Goal: Transaction & Acquisition: Subscribe to service/newsletter

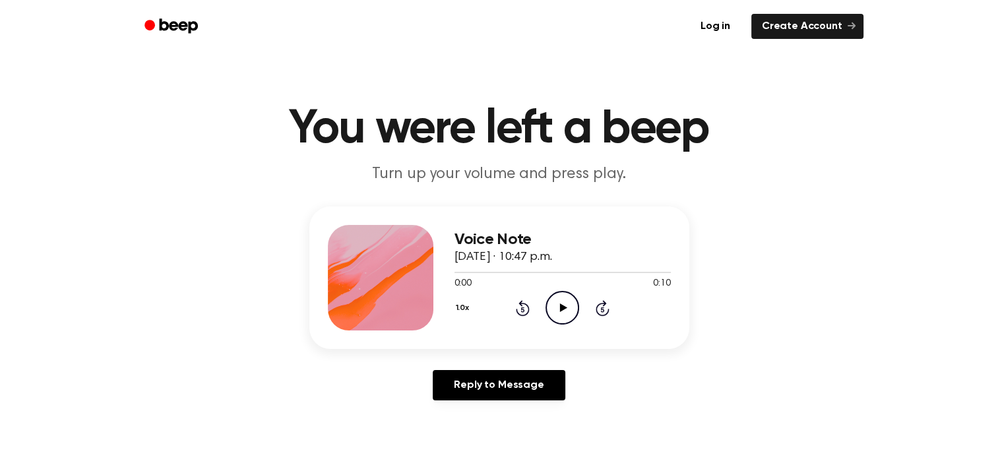
click at [562, 309] on icon at bounding box center [563, 307] width 7 height 9
click at [555, 291] on icon "Play Audio" at bounding box center [562, 308] width 34 height 34
click at [575, 293] on icon "Play Audio" at bounding box center [562, 308] width 34 height 34
click at [545, 299] on icon "Play Audio" at bounding box center [562, 308] width 34 height 34
click at [564, 301] on icon "Play Audio" at bounding box center [562, 308] width 34 height 34
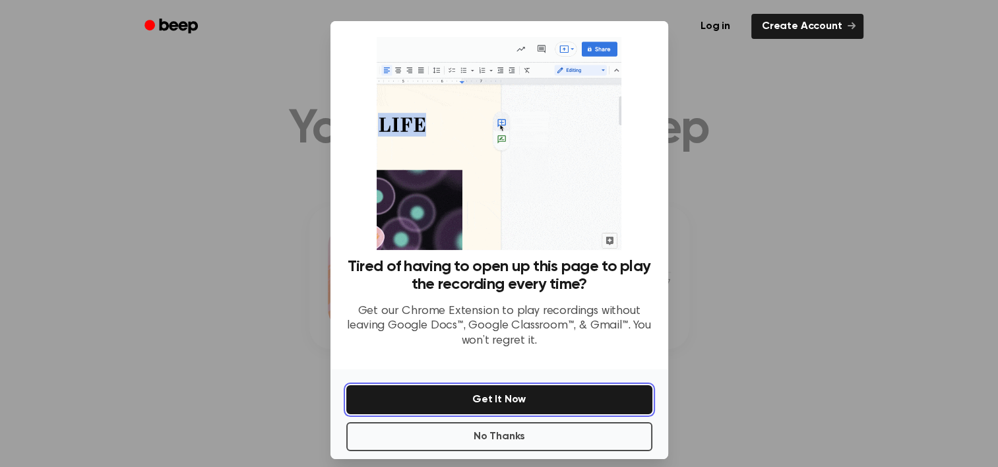
click at [533, 389] on button "Get It Now" at bounding box center [499, 399] width 306 height 29
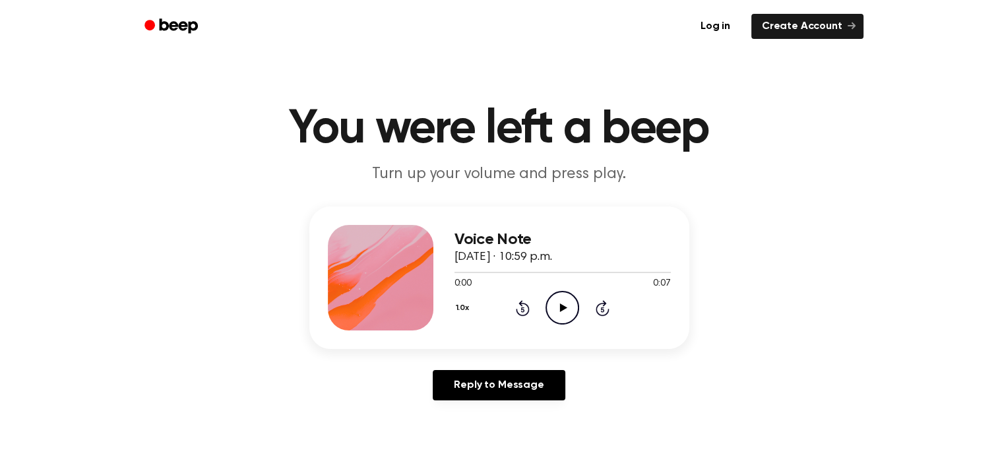
click at [566, 291] on icon "Play Audio" at bounding box center [562, 308] width 34 height 34
click at [566, 287] on div "0:00 0:07" at bounding box center [562, 284] width 216 height 14
click at [562, 301] on icon "Pause Audio" at bounding box center [562, 308] width 34 height 34
click at [565, 298] on icon "Play Audio" at bounding box center [562, 308] width 34 height 34
click at [556, 312] on icon "Play Audio" at bounding box center [562, 308] width 34 height 34
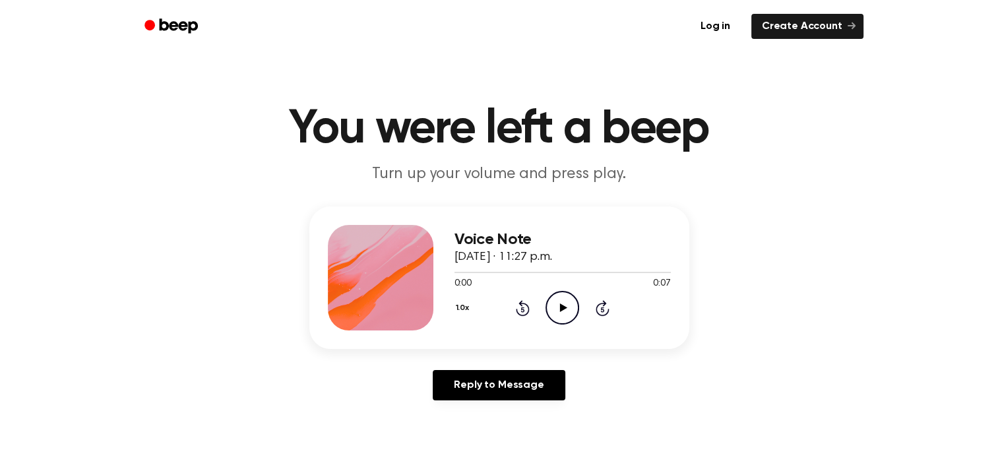
click at [567, 305] on icon "Play Audio" at bounding box center [562, 308] width 34 height 34
click at [566, 301] on icon "Play Audio" at bounding box center [562, 308] width 34 height 34
click at [551, 313] on icon "Play Audio" at bounding box center [562, 308] width 34 height 34
click at [556, 311] on icon "Pause Audio" at bounding box center [562, 308] width 34 height 34
click at [154, 18] on icon "Beep" at bounding box center [172, 25] width 56 height 19
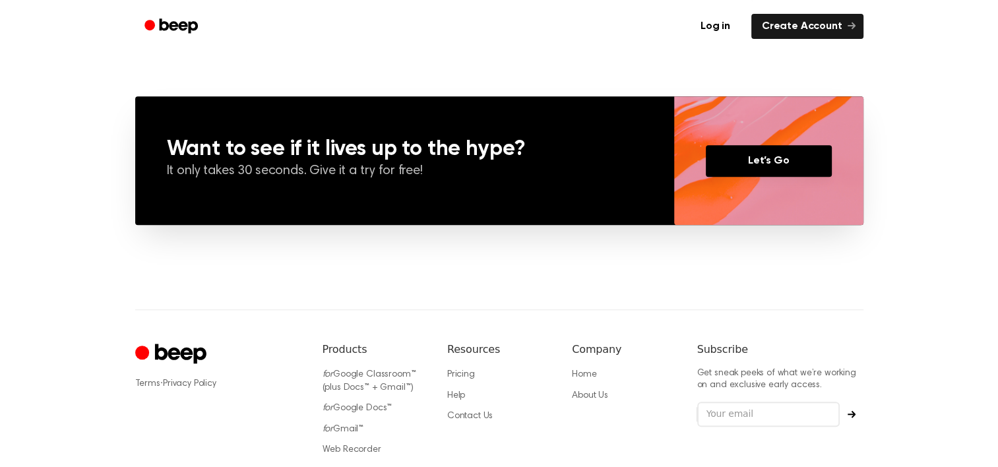
scroll to position [945, 0]
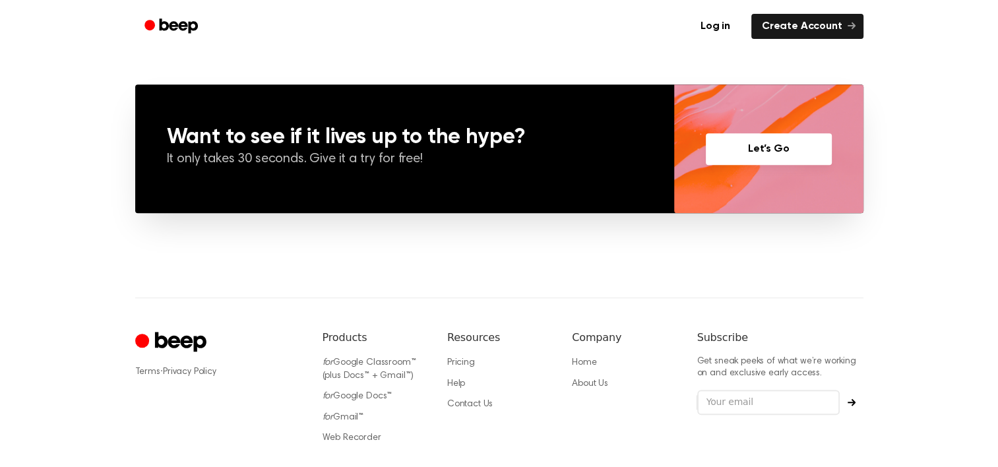
click at [774, 154] on link "Let’s Go" at bounding box center [768, 149] width 126 height 32
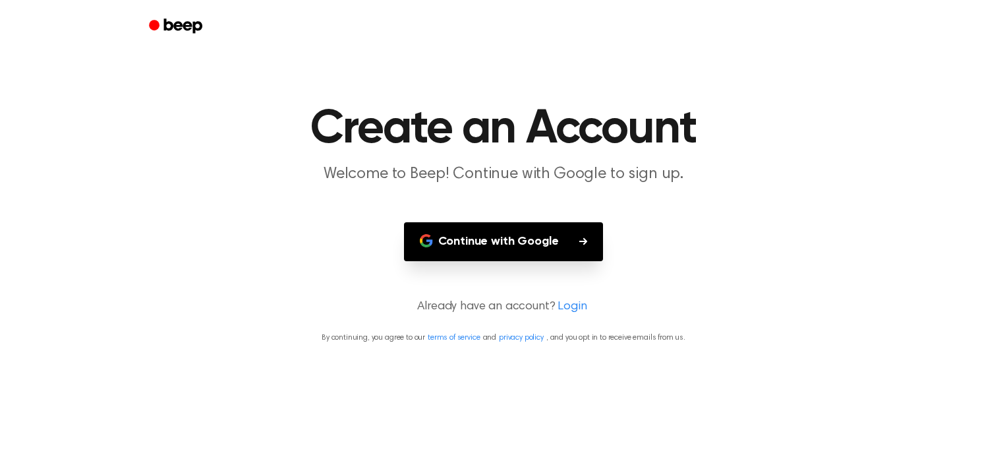
click at [491, 241] on button "Continue with Google" at bounding box center [504, 241] width 200 height 39
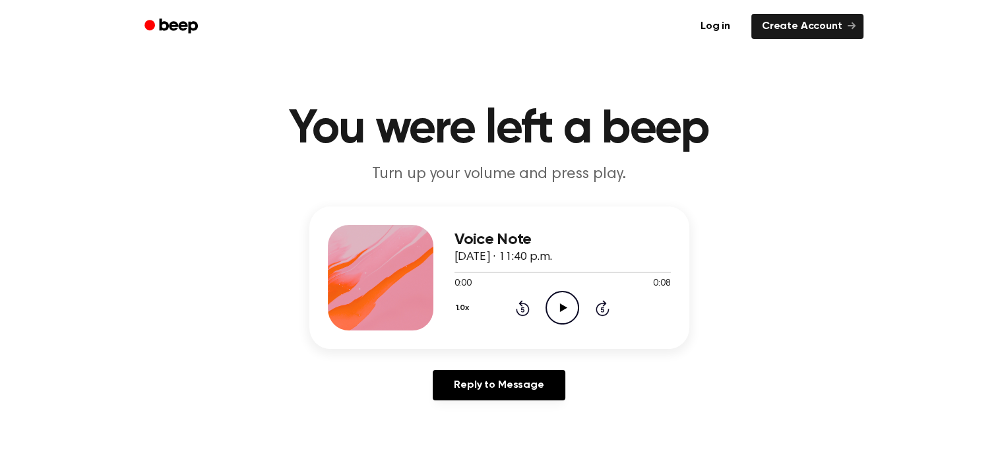
click at [564, 314] on icon "Play Audio" at bounding box center [562, 308] width 34 height 34
click at [564, 314] on icon "Pause Audio" at bounding box center [562, 308] width 34 height 34
click at [527, 307] on icon "Rewind 5 seconds" at bounding box center [522, 307] width 15 height 17
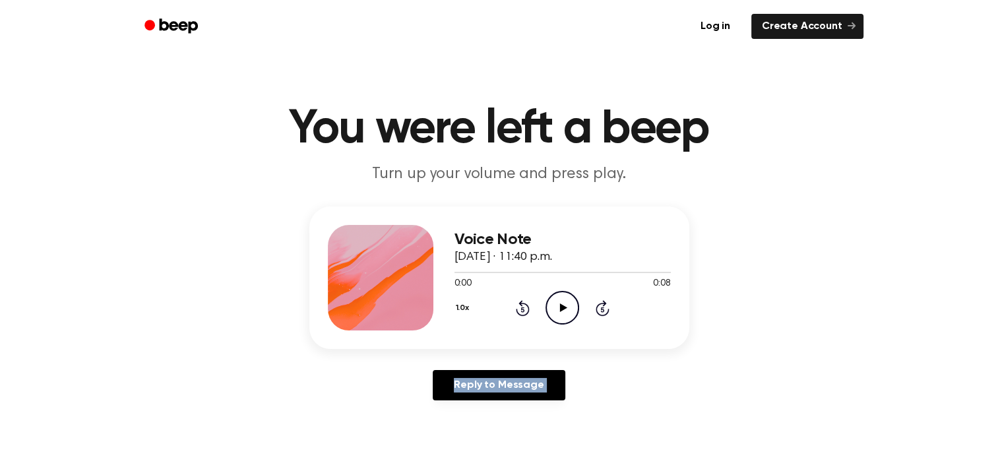
click at [527, 307] on icon "Rewind 5 seconds" at bounding box center [522, 307] width 15 height 17
click at [554, 301] on icon "Play Audio" at bounding box center [562, 308] width 34 height 34
drag, startPoint x: 573, startPoint y: 383, endPoint x: 553, endPoint y: 312, distance: 74.1
click at [553, 312] on div "Voice Note 24 [PERSON_NAME] de 2025 · 11:50 p.m. 0:11 0:11 Your browser does no…" at bounding box center [499, 308] width 966 height 204
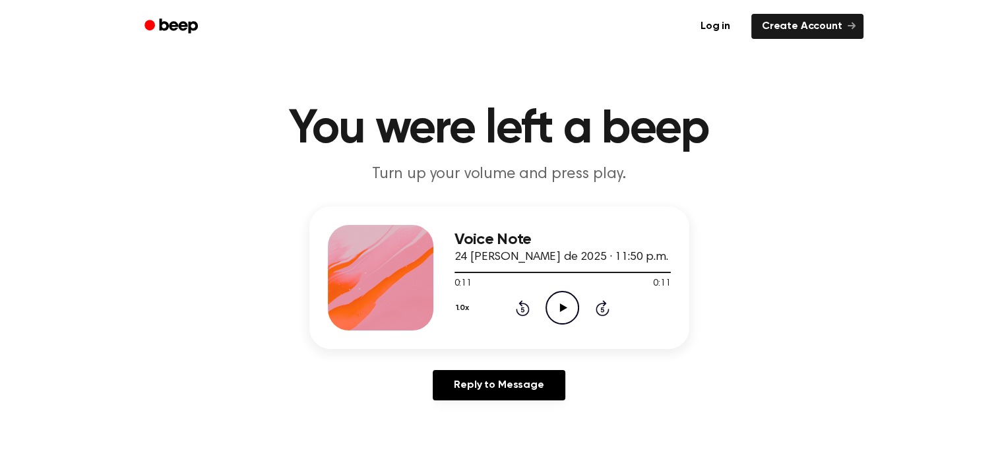
click at [553, 312] on icon "Play Audio" at bounding box center [562, 308] width 34 height 34
click at [551, 316] on icon "Play Audio" at bounding box center [562, 308] width 34 height 34
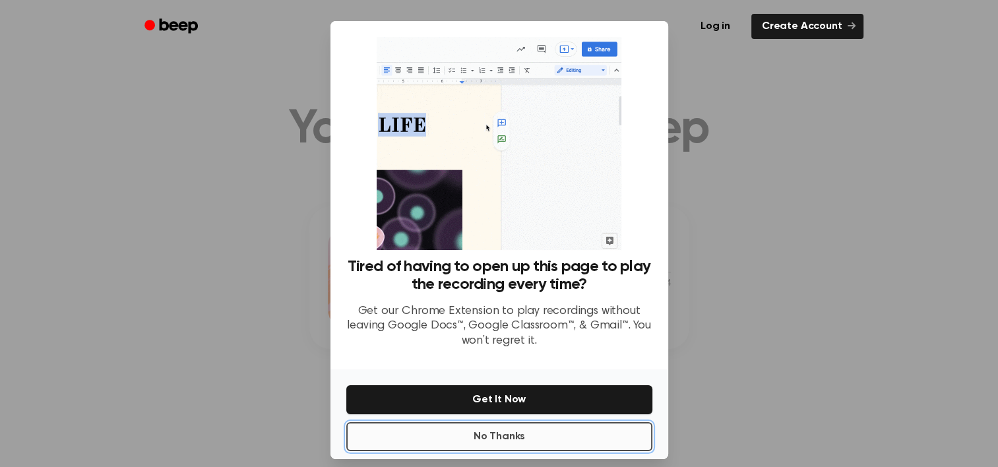
click at [561, 442] on button "No Thanks" at bounding box center [499, 436] width 306 height 29
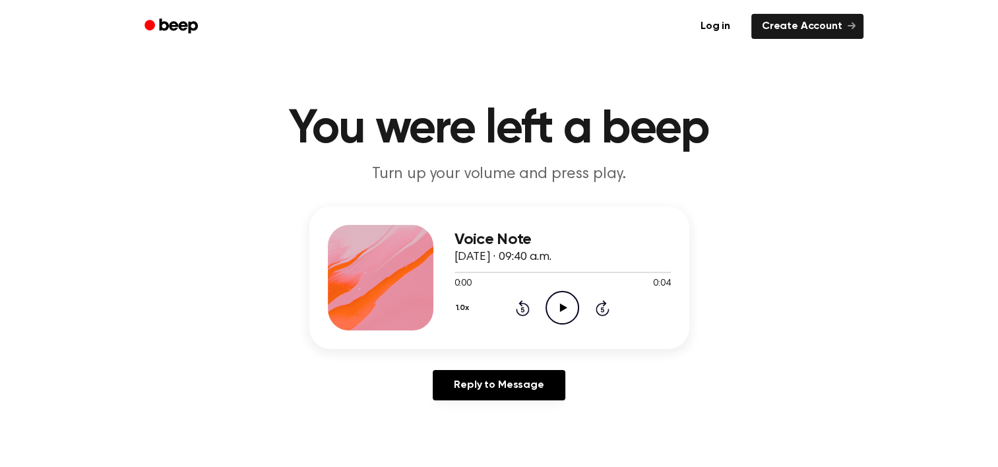
click at [577, 295] on icon "Play Audio" at bounding box center [562, 308] width 34 height 34
click at [557, 300] on icon "Play Audio" at bounding box center [562, 308] width 34 height 34
click at [591, 282] on div "0:00 0:19" at bounding box center [562, 284] width 216 height 14
click at [574, 311] on icon "Play Audio" at bounding box center [562, 308] width 34 height 34
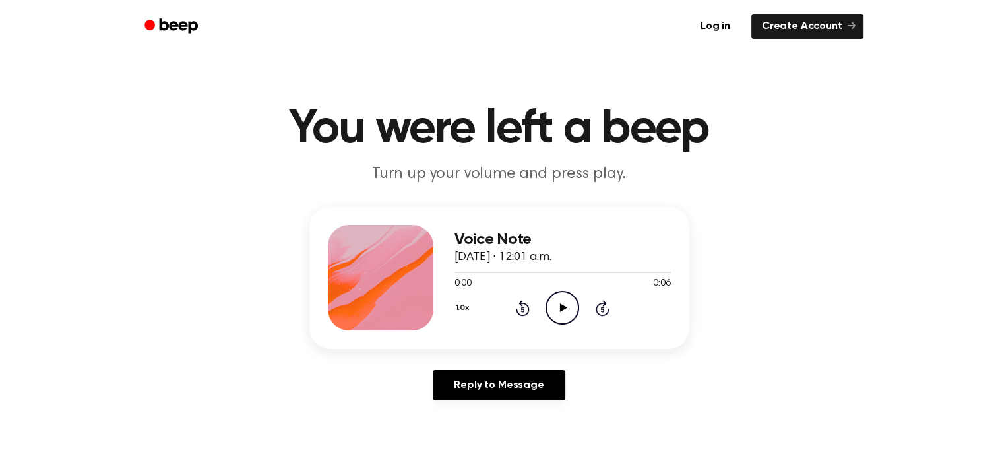
click at [560, 311] on icon at bounding box center [563, 307] width 7 height 9
click at [574, 312] on icon "Play Audio" at bounding box center [562, 308] width 34 height 34
click at [560, 306] on icon at bounding box center [563, 307] width 7 height 9
click at [553, 313] on icon "Play Audio" at bounding box center [562, 308] width 34 height 34
click at [427, 141] on h1 "You were left a beep" at bounding box center [499, 128] width 675 height 47
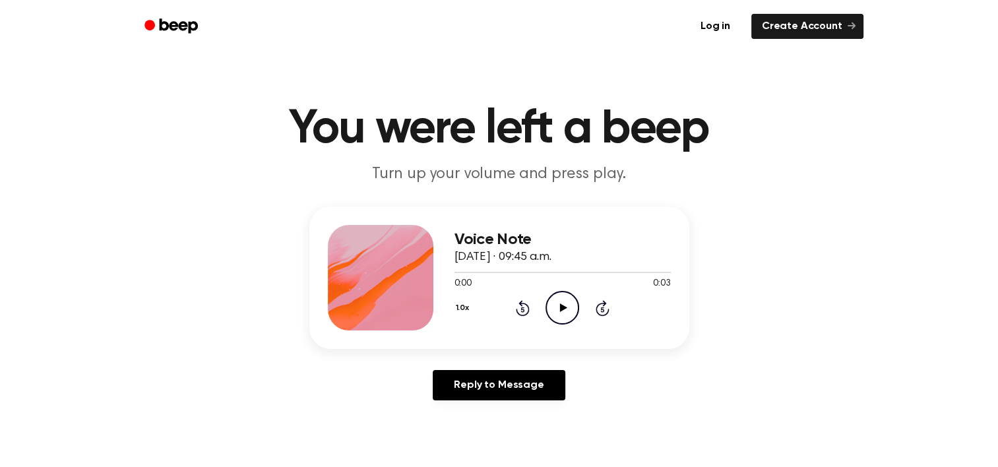
click at [572, 309] on icon "Play Audio" at bounding box center [562, 308] width 34 height 34
click at [567, 309] on icon "Play Audio" at bounding box center [562, 308] width 34 height 34
click at [549, 301] on icon "Play Audio" at bounding box center [562, 308] width 34 height 34
click at [570, 295] on icon "Play Audio" at bounding box center [562, 308] width 34 height 34
click at [565, 295] on icon "Play Audio" at bounding box center [562, 308] width 34 height 34
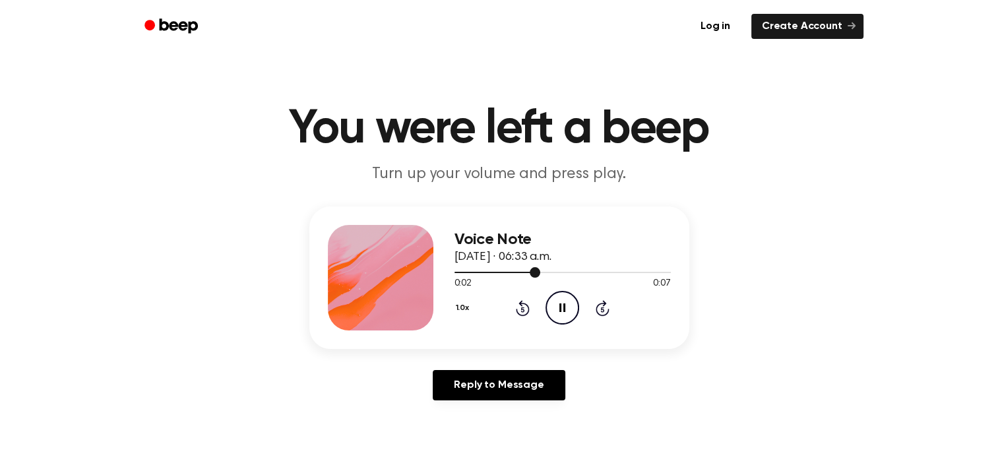
click at [609, 276] on div at bounding box center [562, 271] width 216 height 11
